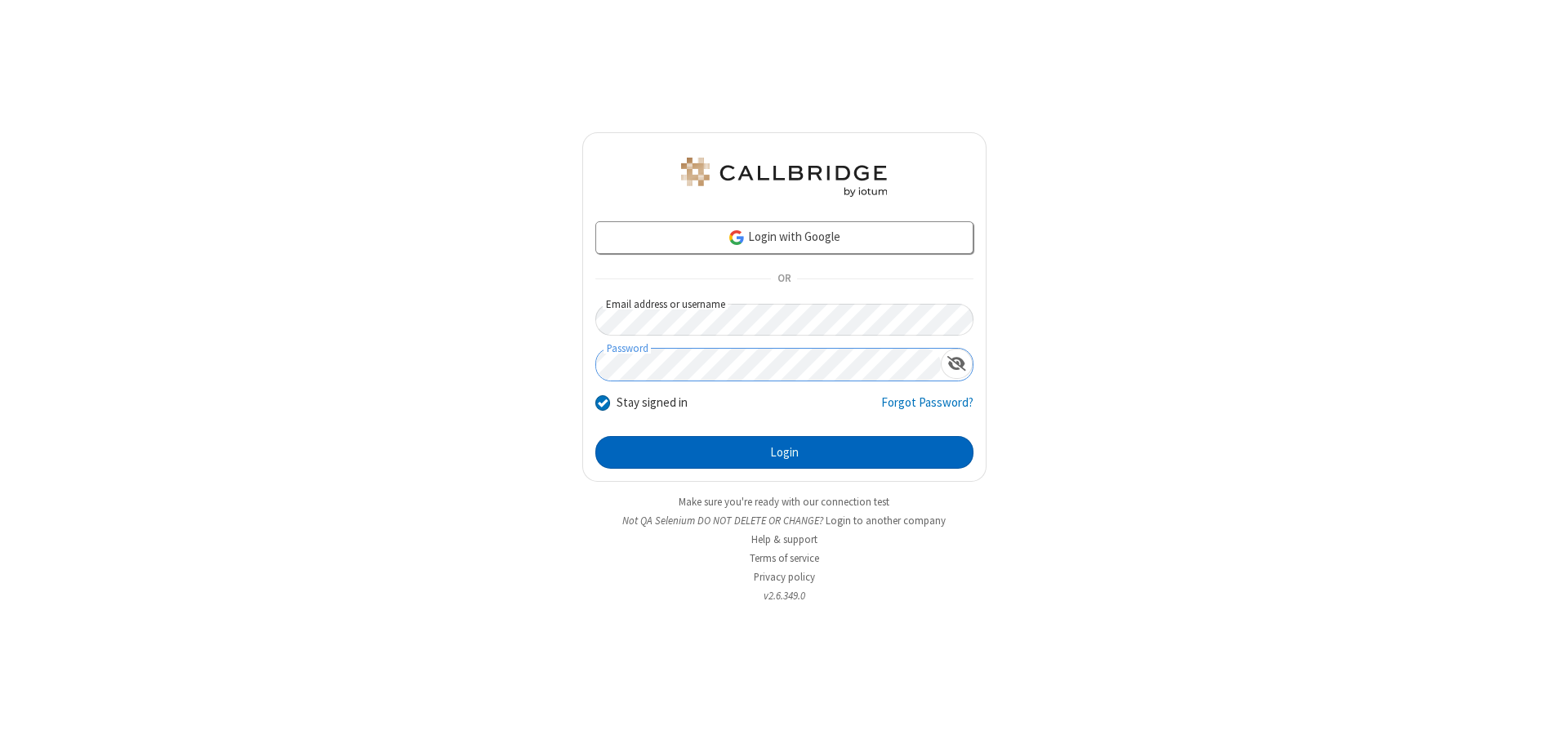
click at [784, 453] on button "Login" at bounding box center [784, 452] width 378 height 33
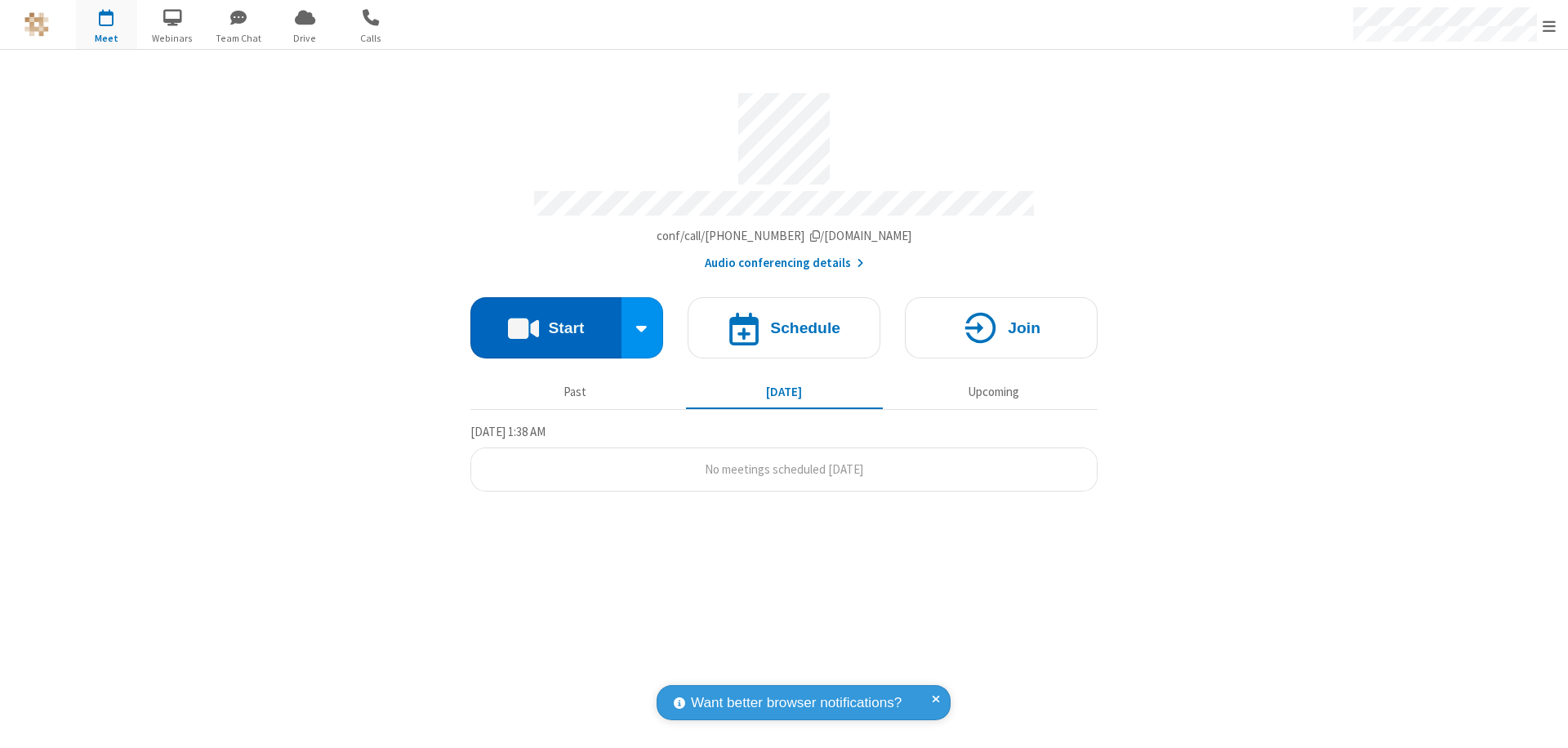
click at [546, 320] on button "Start" at bounding box center [545, 327] width 151 height 61
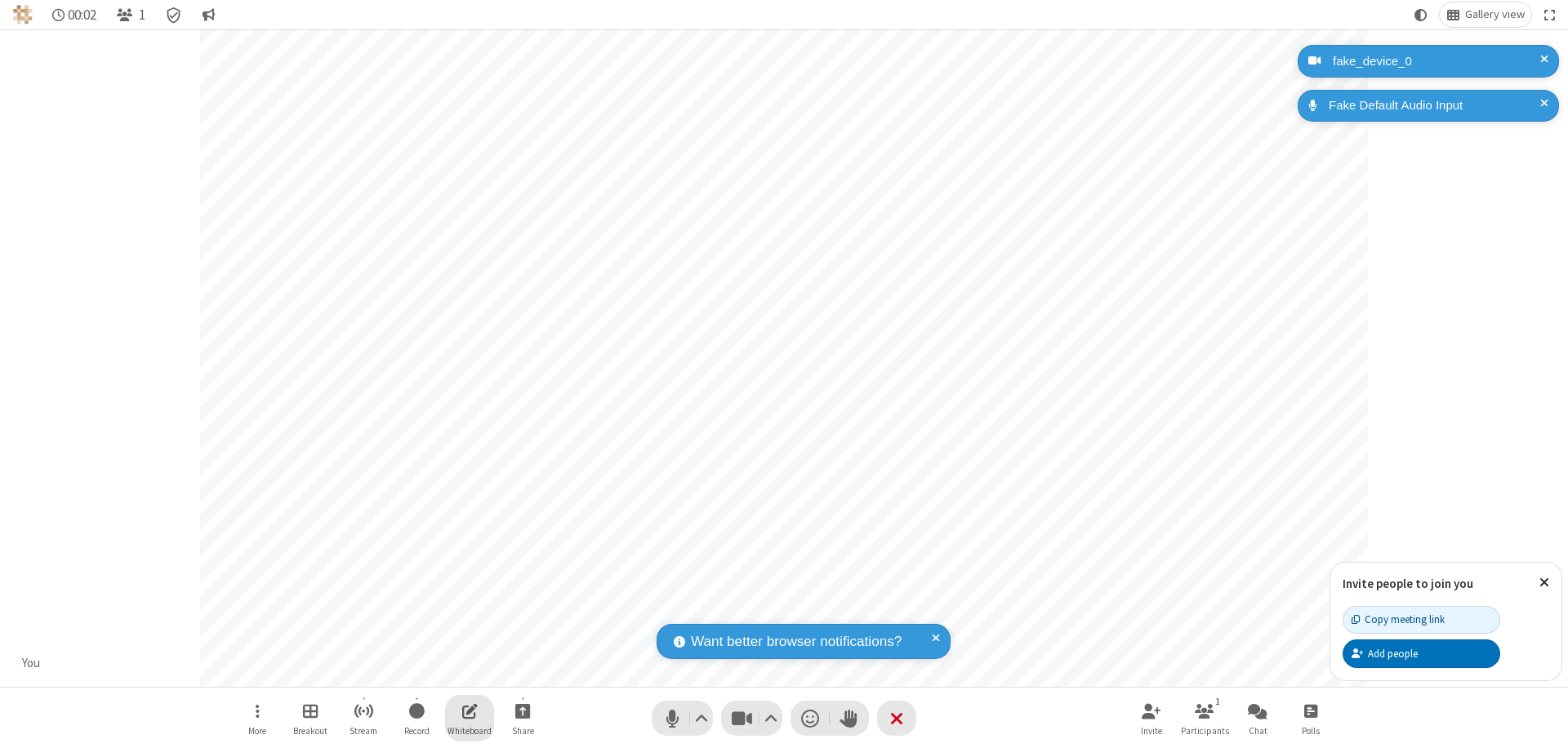
click at [469, 711] on span "Open shared whiteboard" at bounding box center [470, 710] width 16 height 20
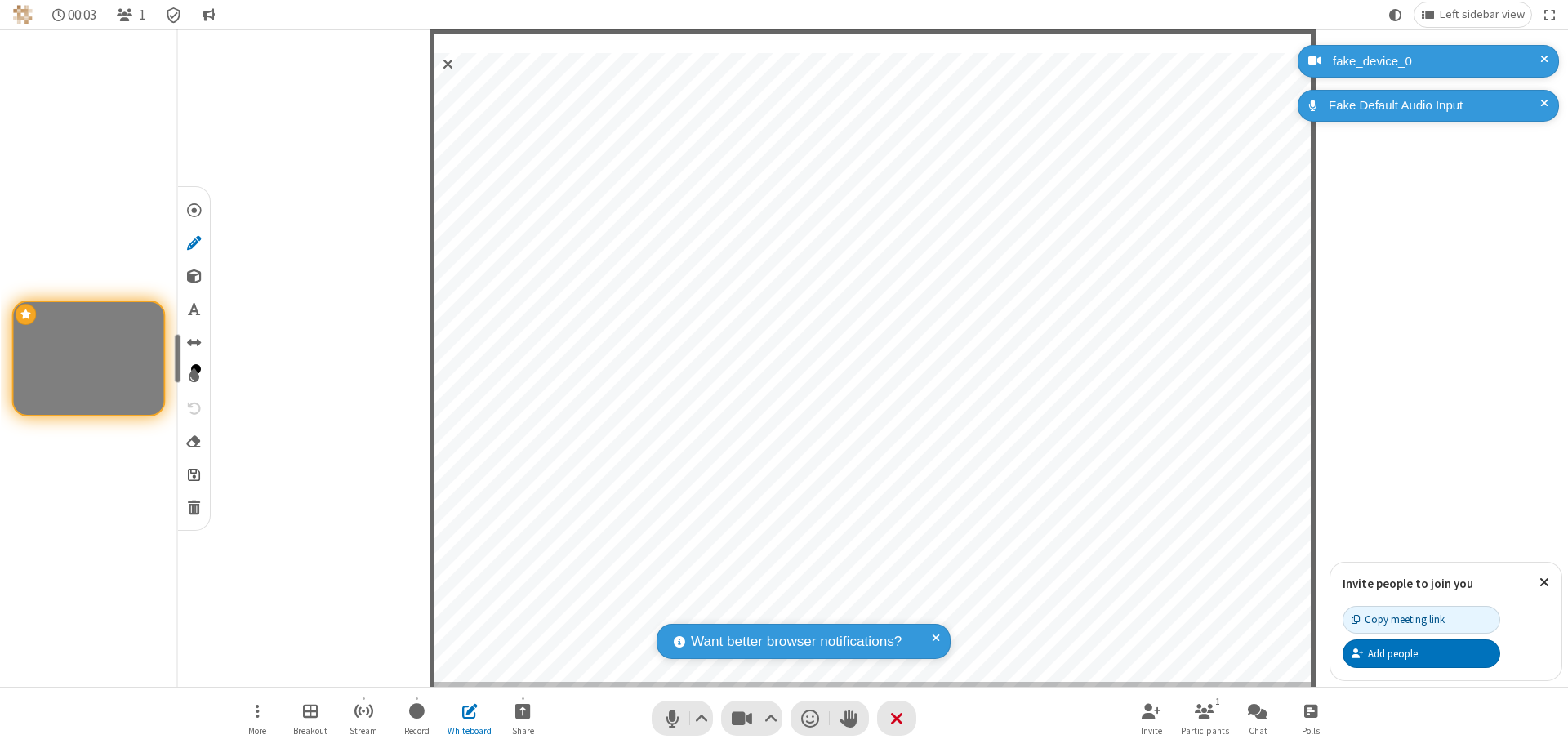
click at [193, 474] on span "Save" at bounding box center [194, 474] width 12 height 17
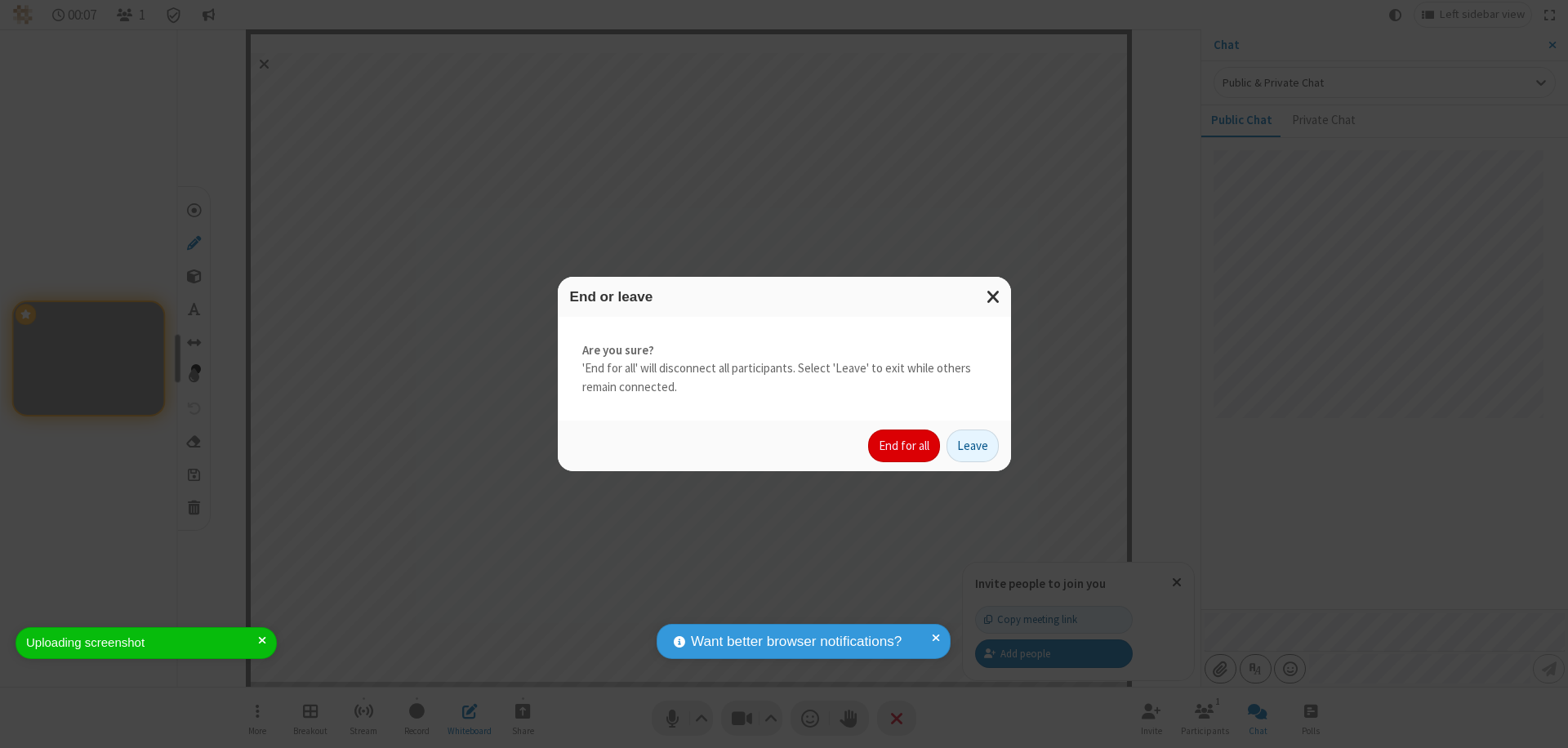
click at [905, 446] on button "End for all" at bounding box center [903, 445] width 71 height 33
